Goal: Transaction & Acquisition: Subscribe to service/newsletter

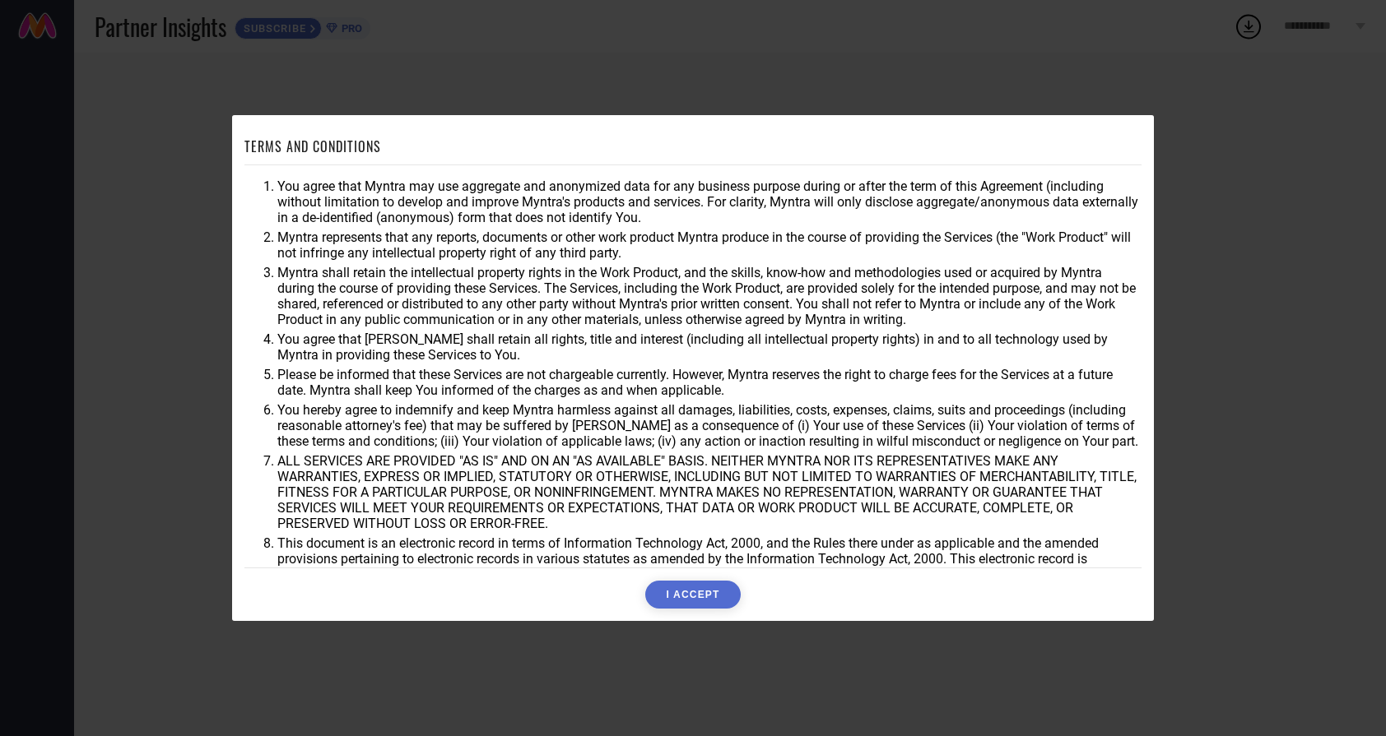
click at [695, 594] on button "I ACCEPT" at bounding box center [692, 595] width 95 height 28
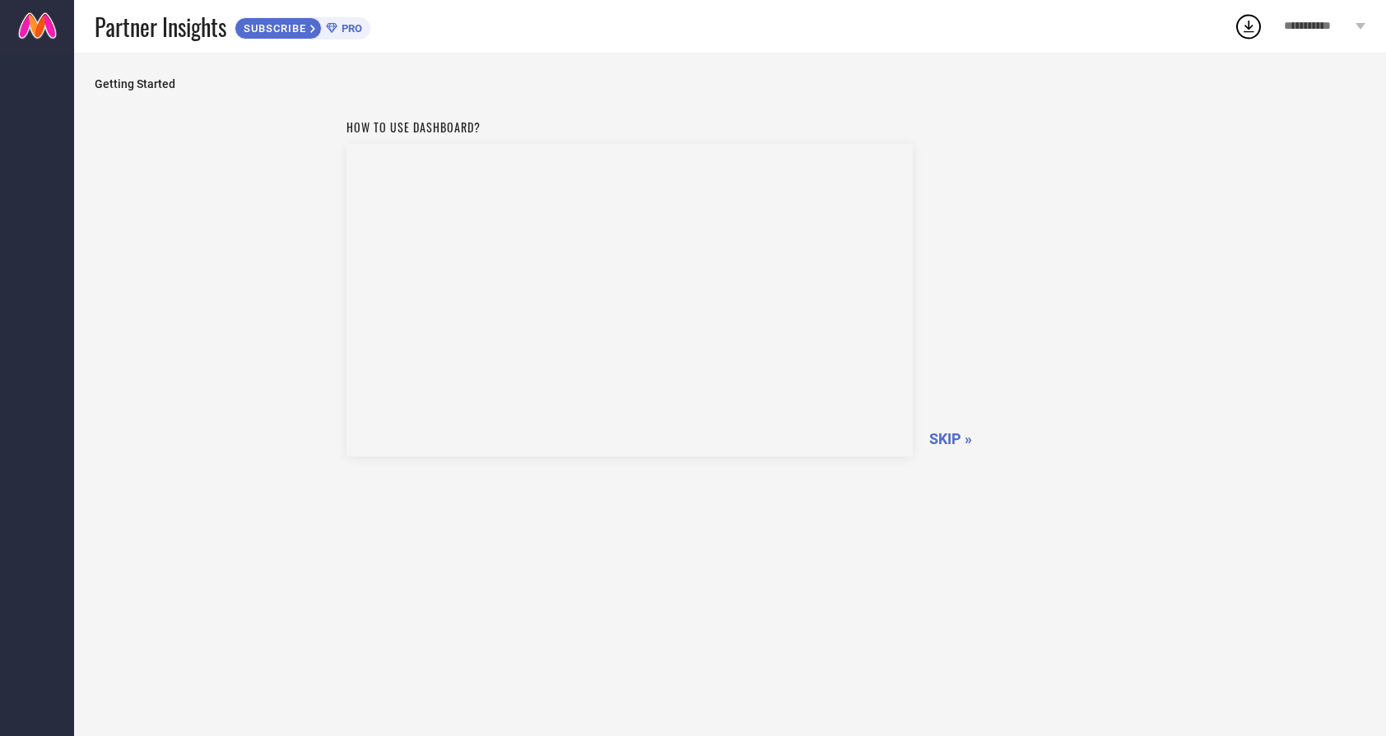
click at [956, 440] on span "SKIP »" at bounding box center [950, 438] width 43 height 17
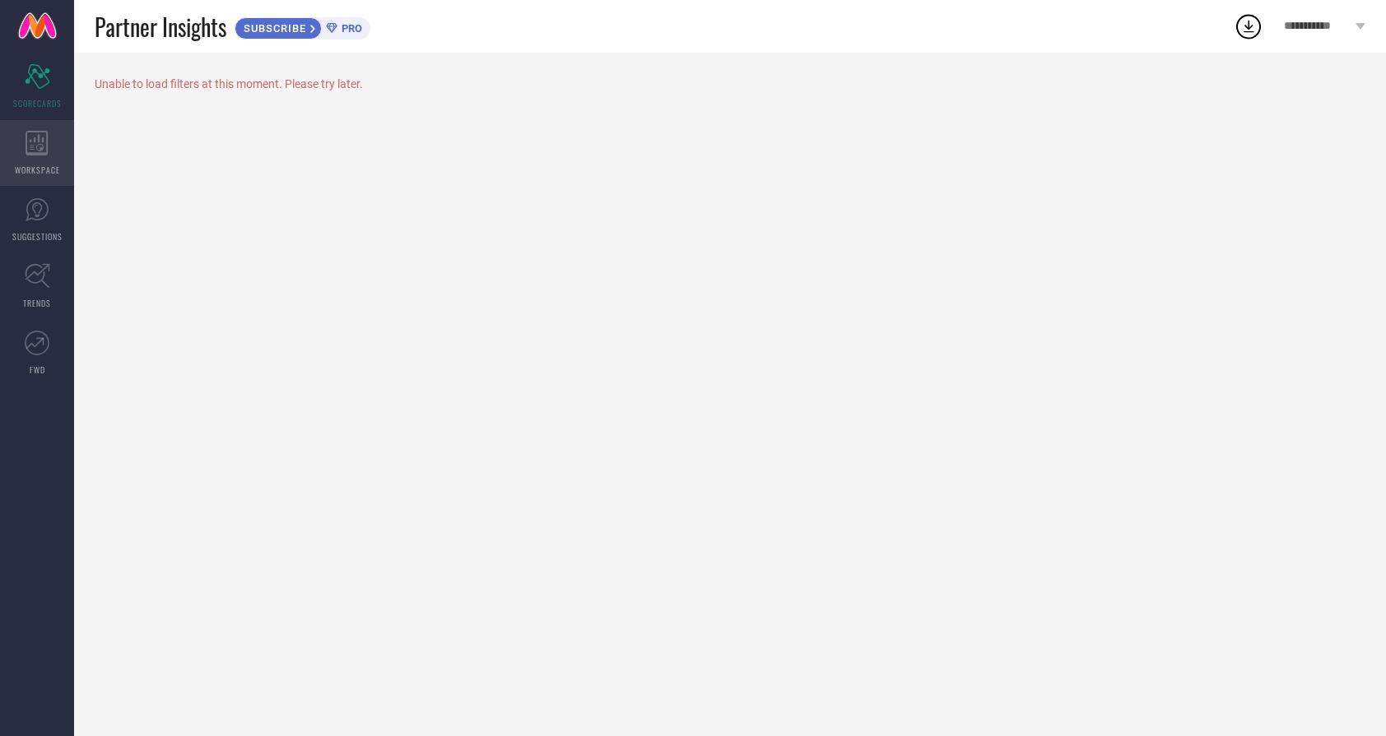
click at [53, 134] on div "WORKSPACE" at bounding box center [37, 153] width 74 height 66
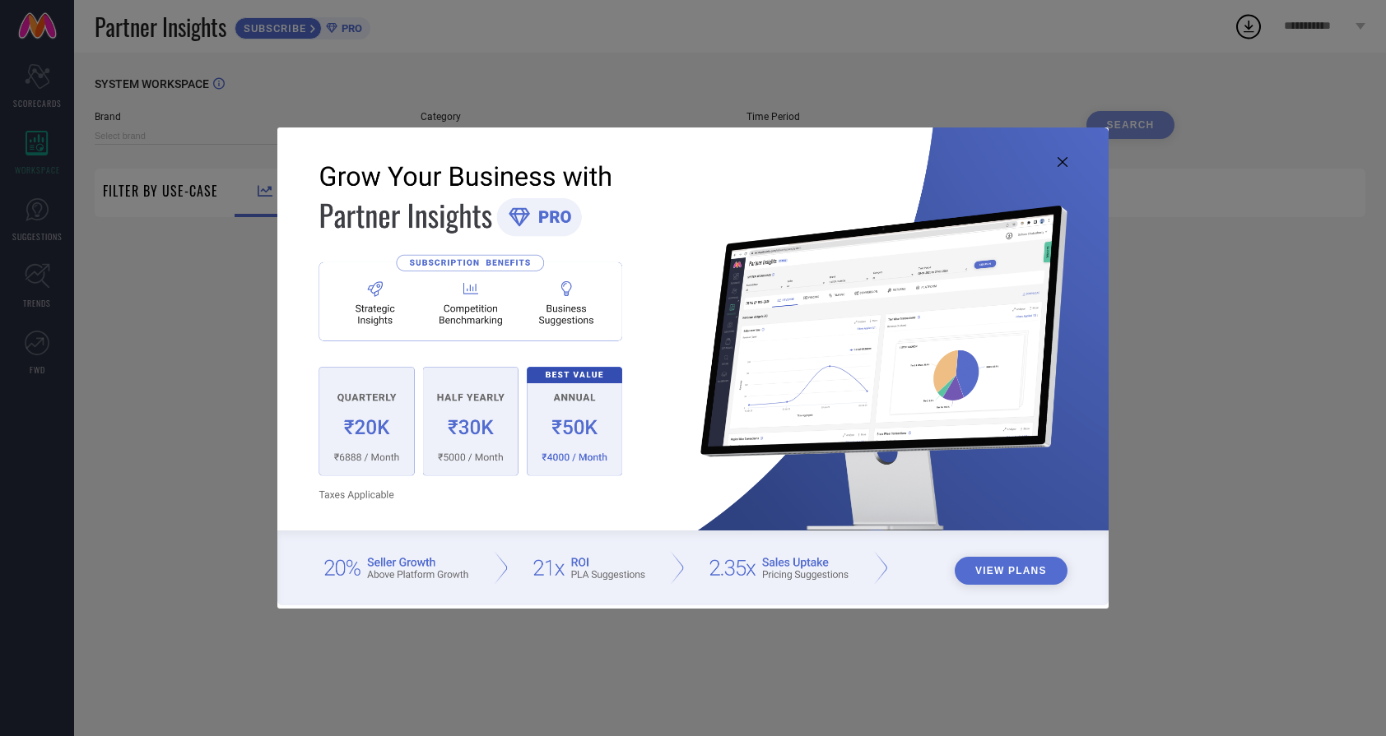
type input "1 STOP FASHION"
type input "All"
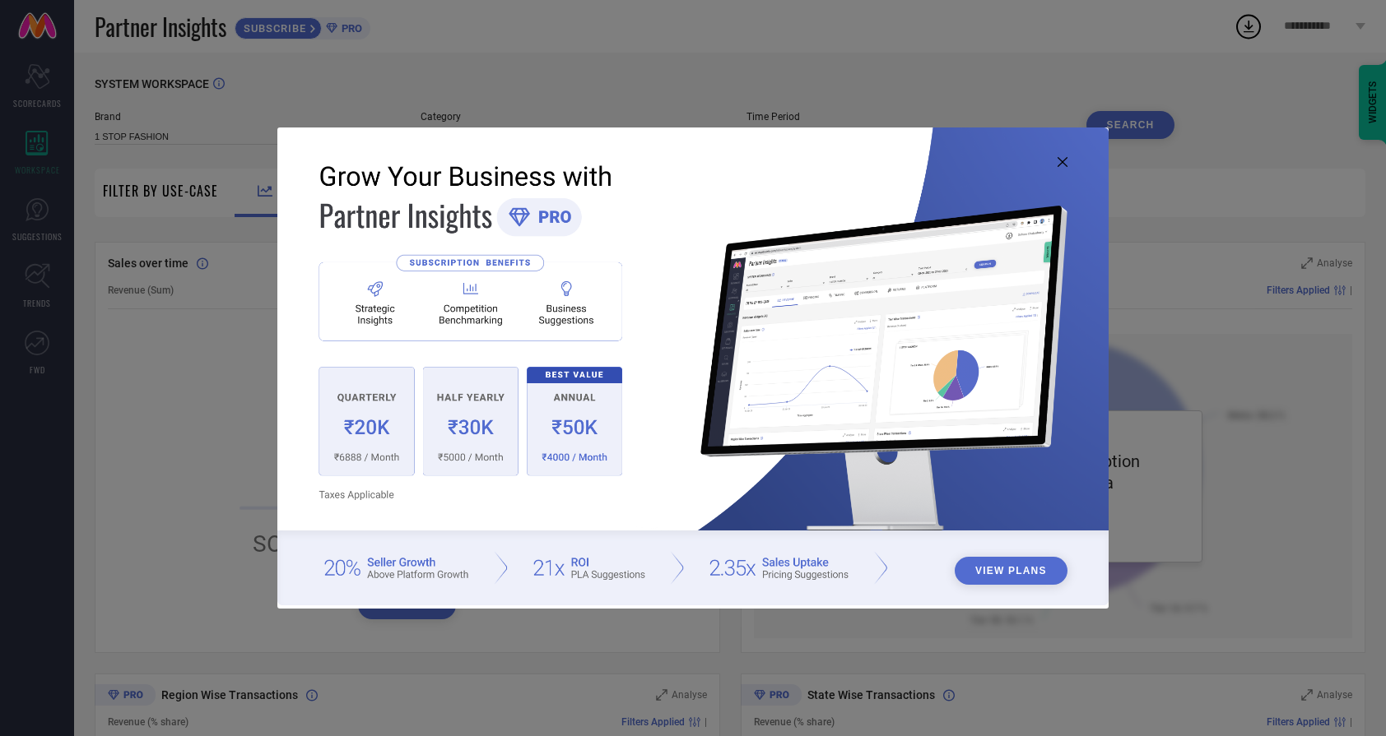
click at [1063, 162] on icon at bounding box center [1062, 162] width 10 height 10
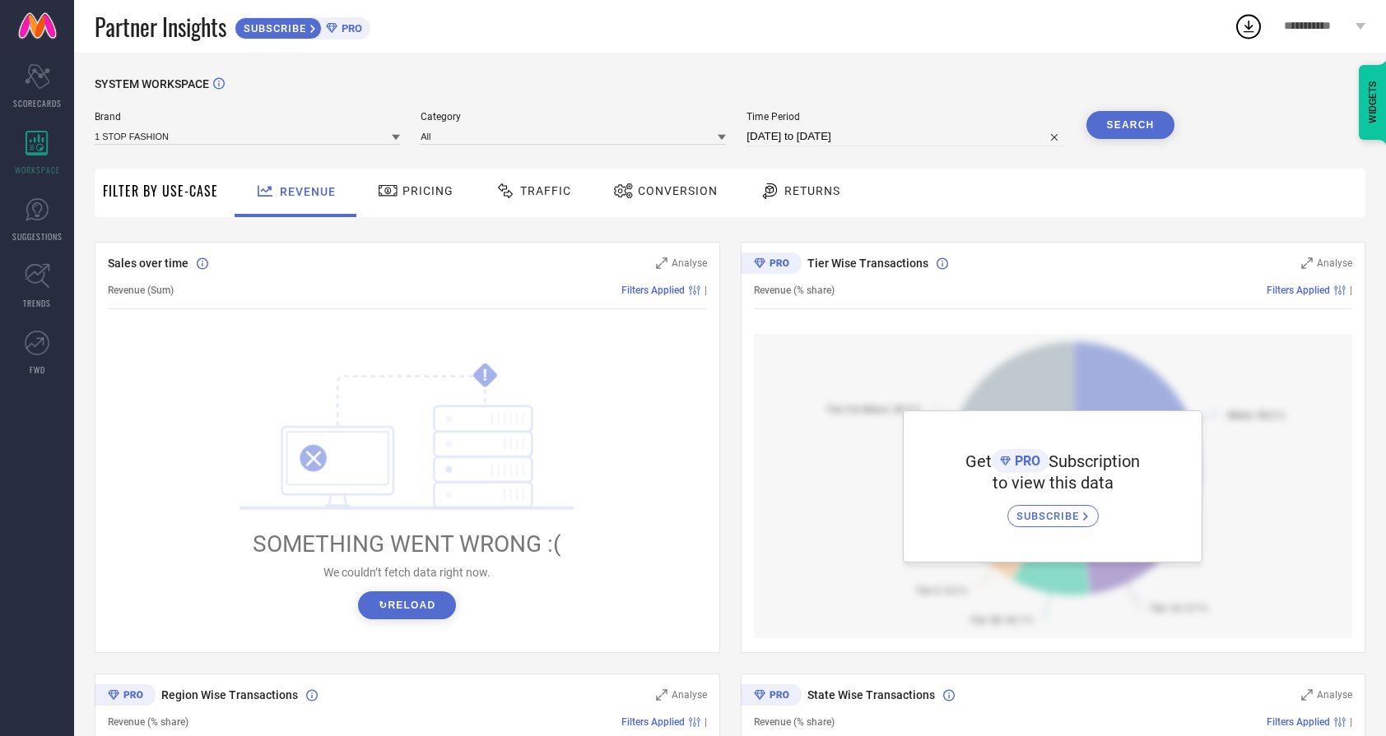
click at [411, 192] on span "Pricing" at bounding box center [427, 190] width 51 height 13
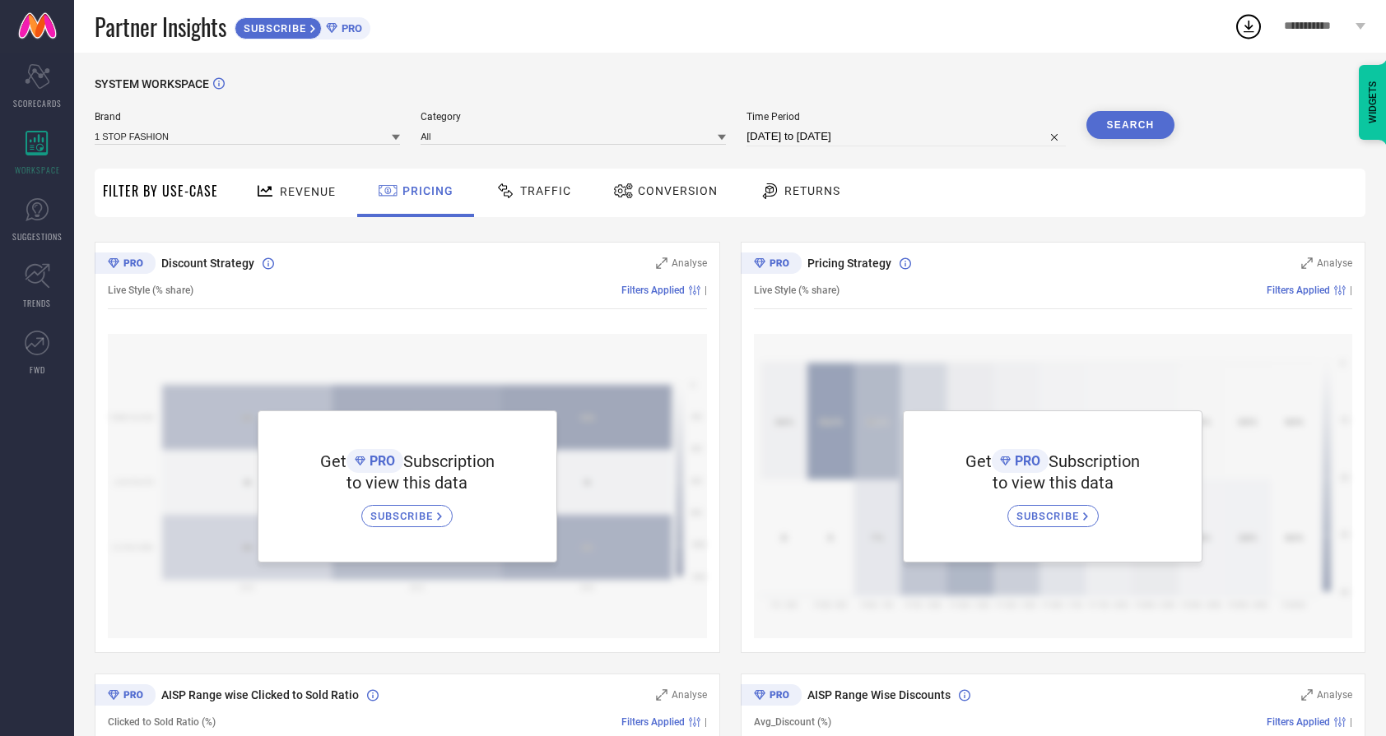
click at [398, 513] on span "SUBSCRIBE" at bounding box center [403, 516] width 67 height 12
